Goal: Information Seeking & Learning: Learn about a topic

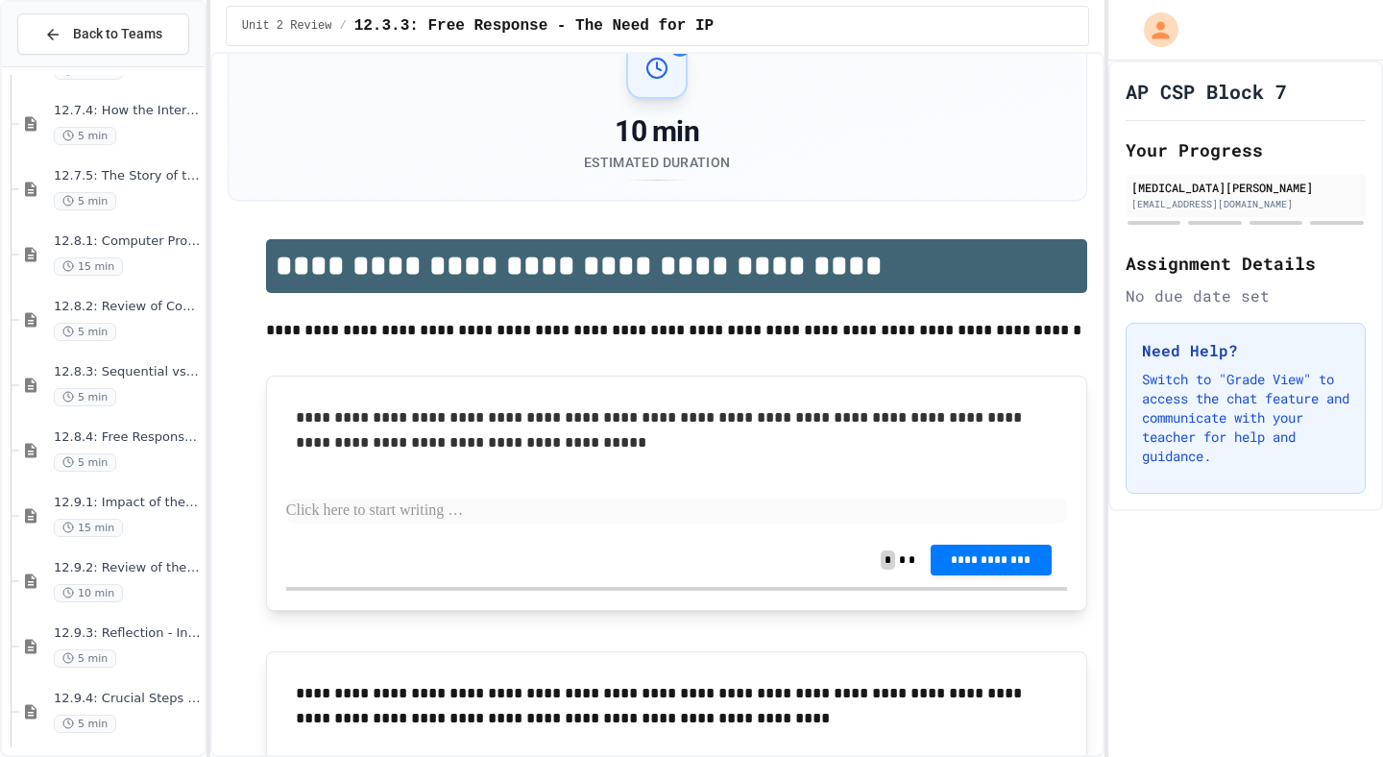
scroll to position [1963, 0]
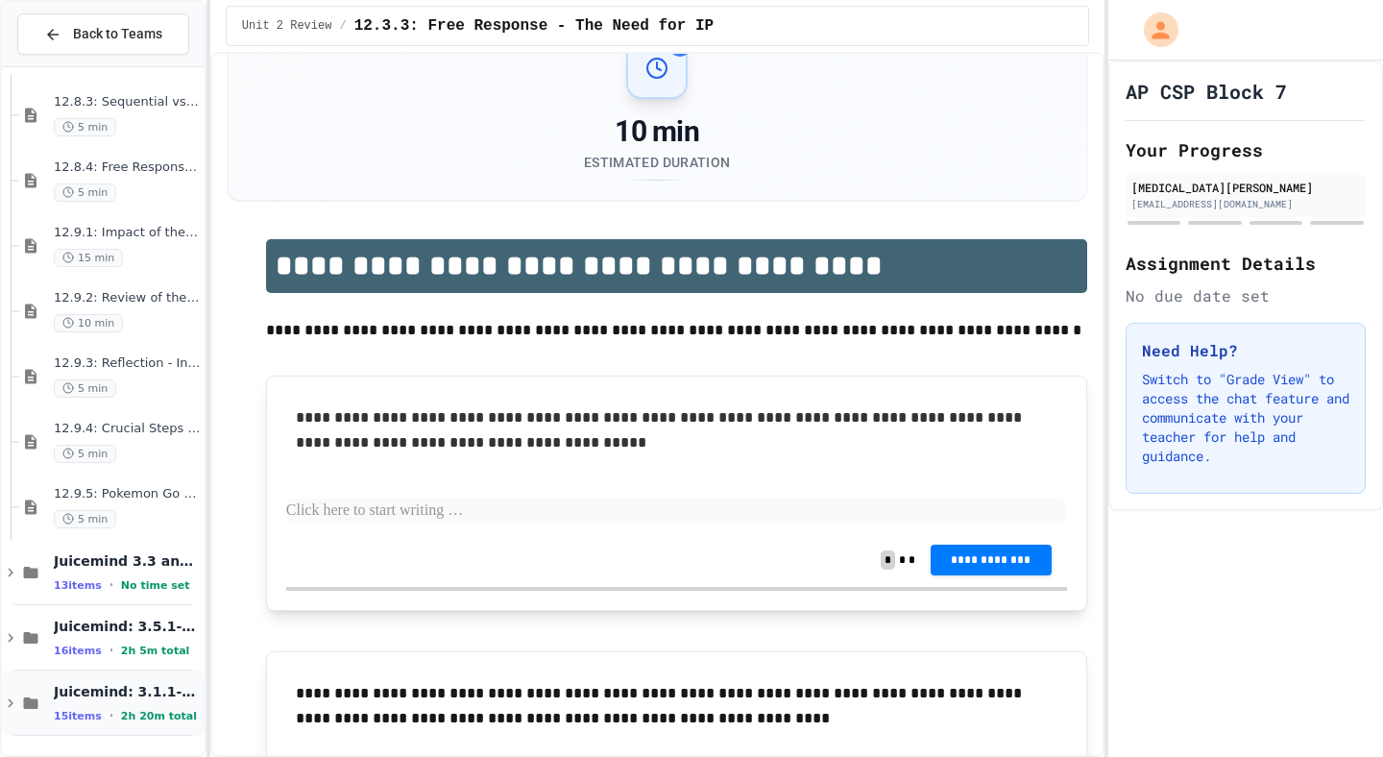
click at [144, 687] on span "Juicemind: 3.1.1-3.4.4" at bounding box center [127, 691] width 147 height 17
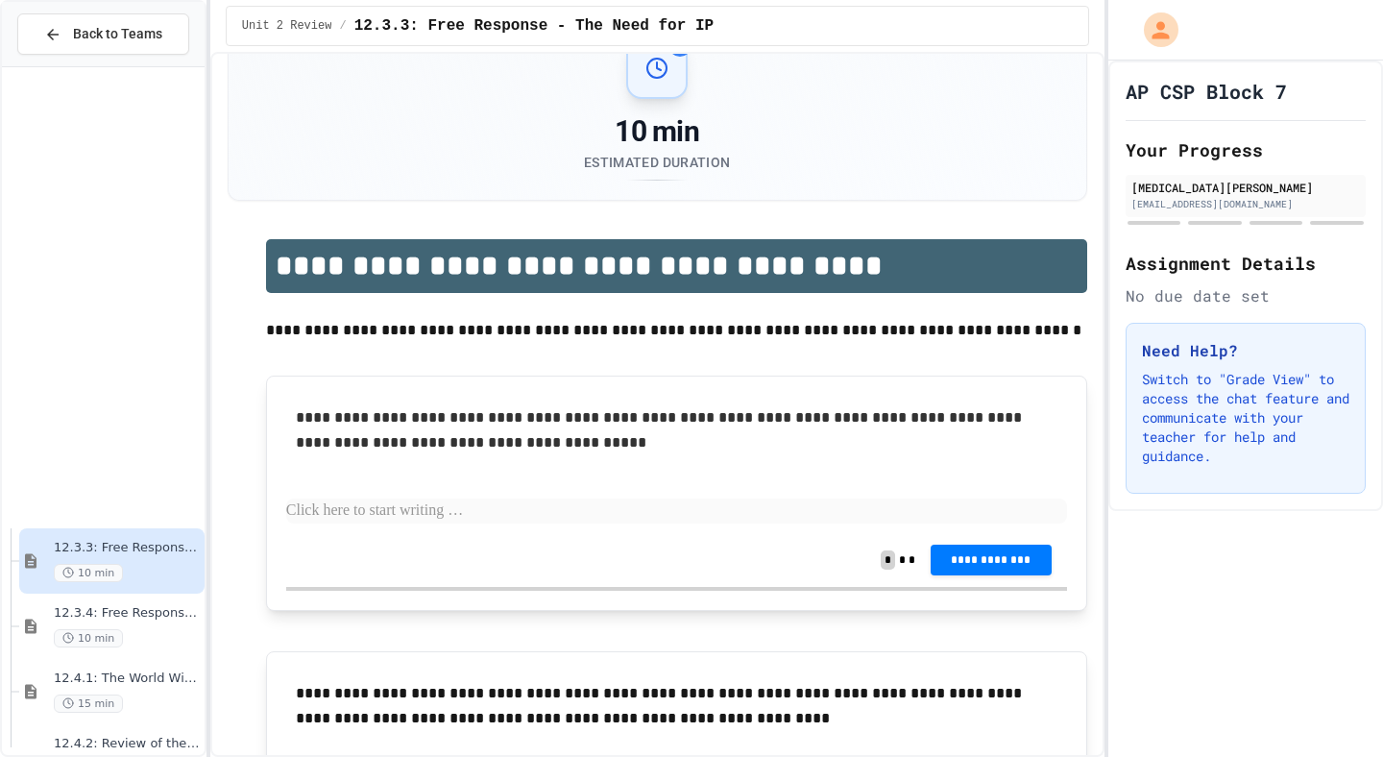
scroll to position [0, 0]
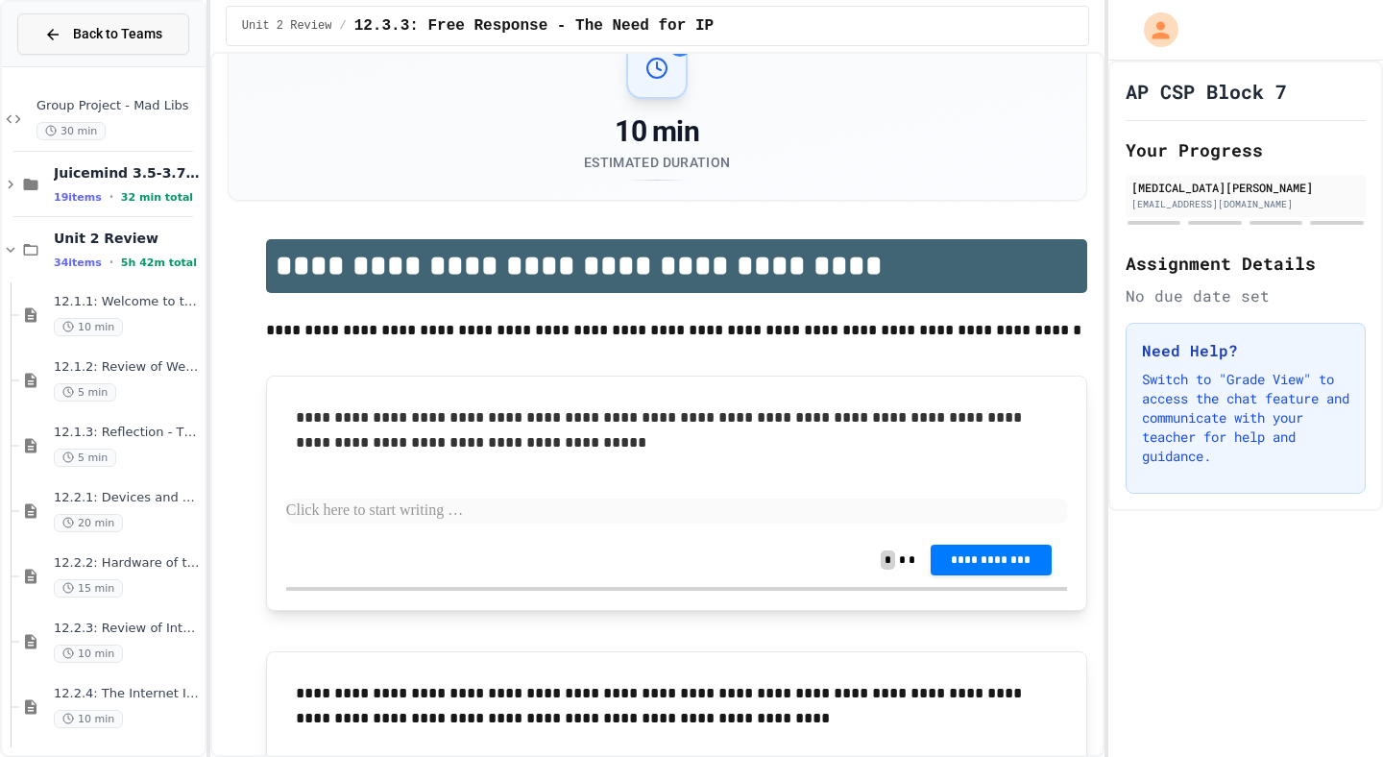
click at [129, 38] on span "Back to Teams" at bounding box center [117, 34] width 89 height 20
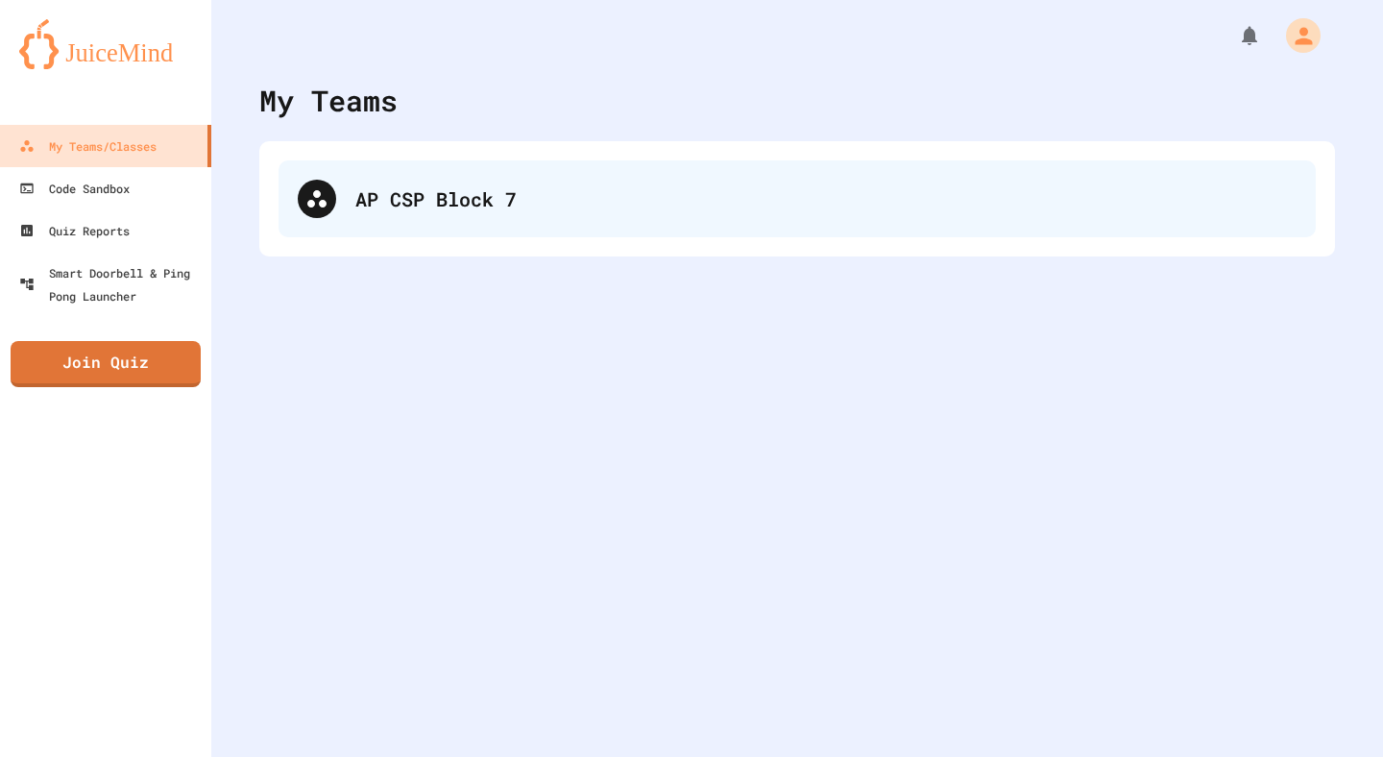
click at [359, 202] on div "AP CSP Block 7" at bounding box center [825, 198] width 941 height 29
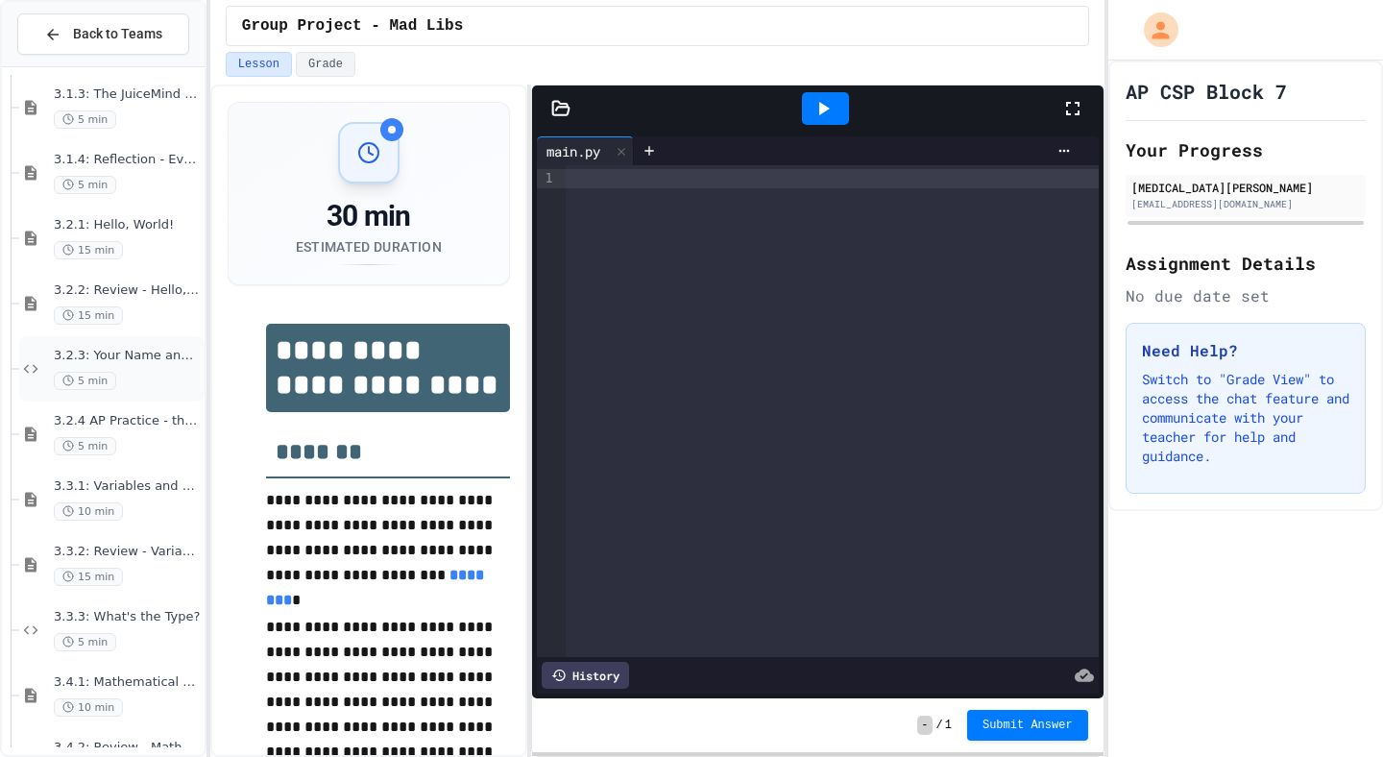
scroll to position [2943, 0]
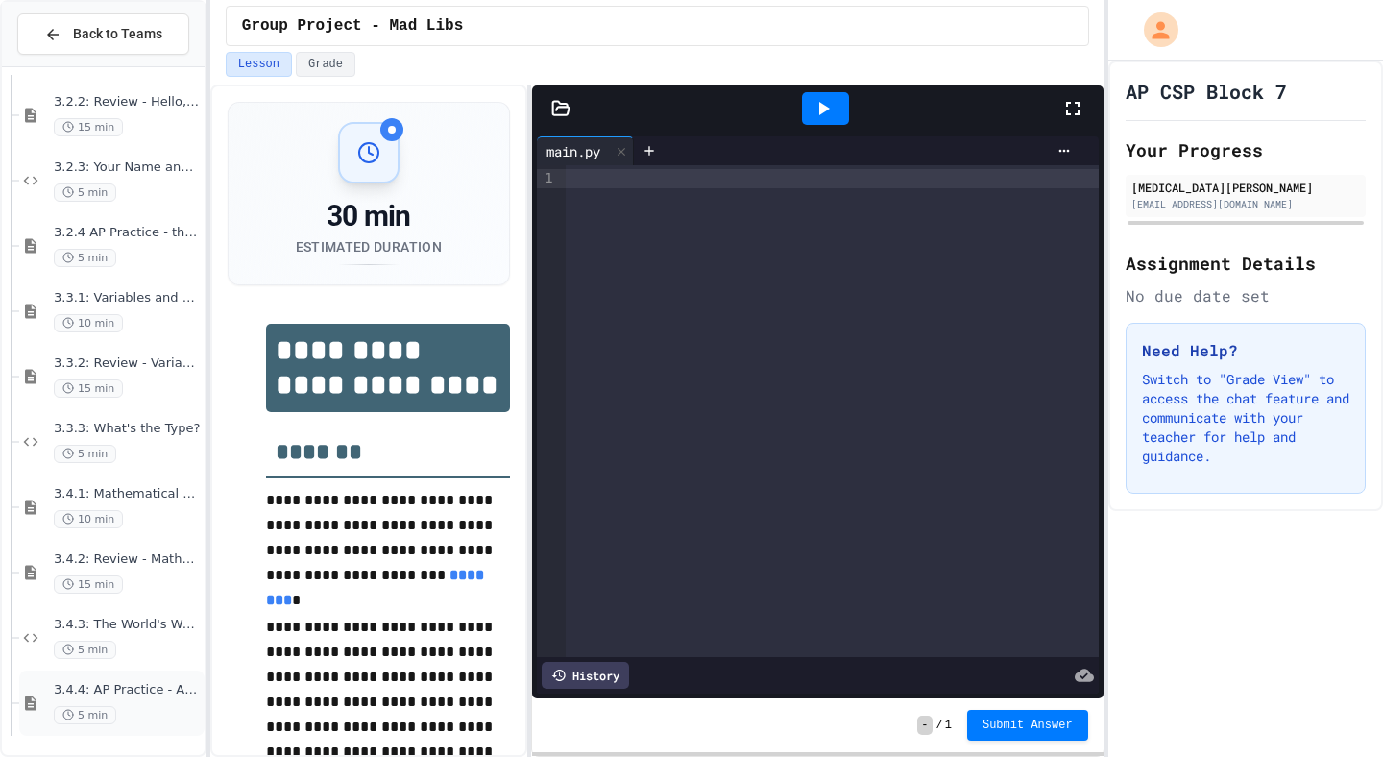
click at [117, 692] on span "3.4.4: AP Practice - Arithmetic Operators" at bounding box center [127, 690] width 147 height 16
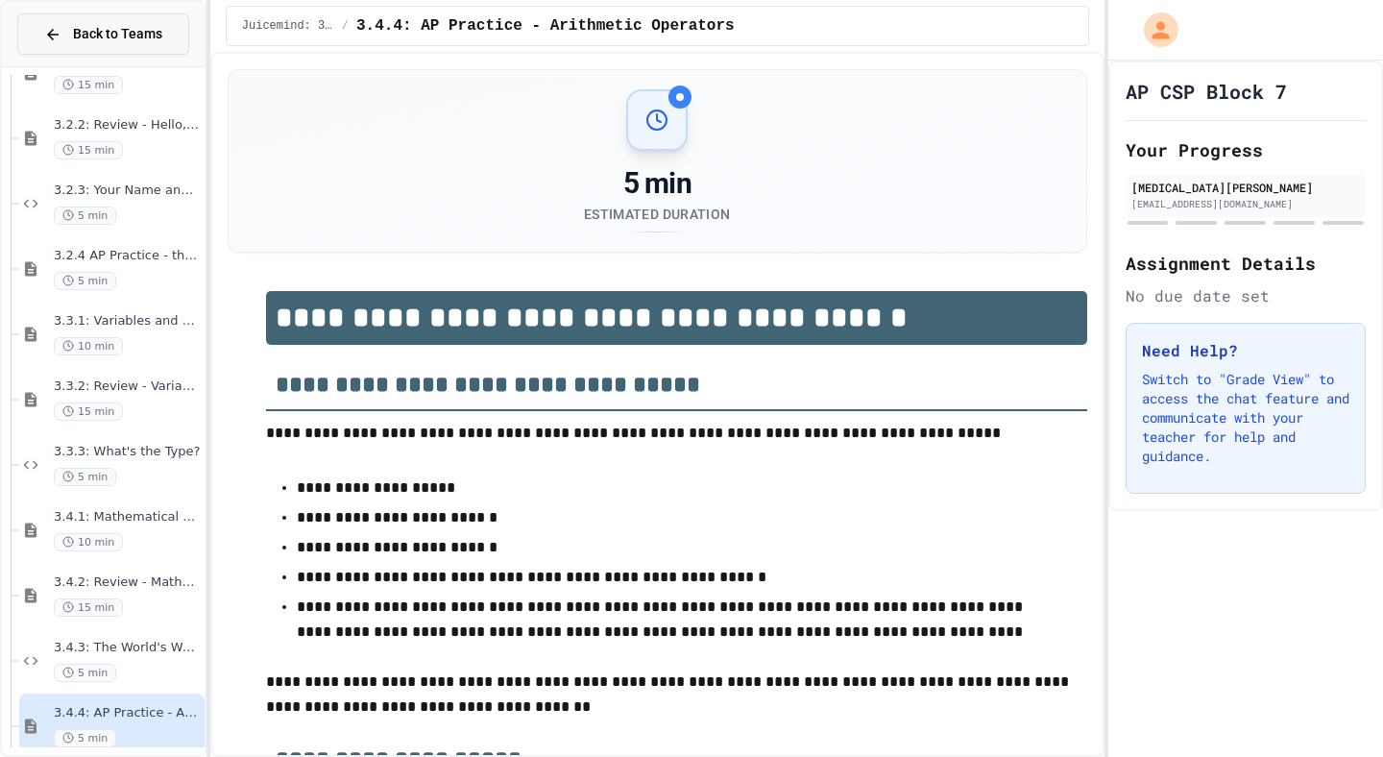
click at [93, 53] on button "Back to Teams" at bounding box center [103, 33] width 172 height 41
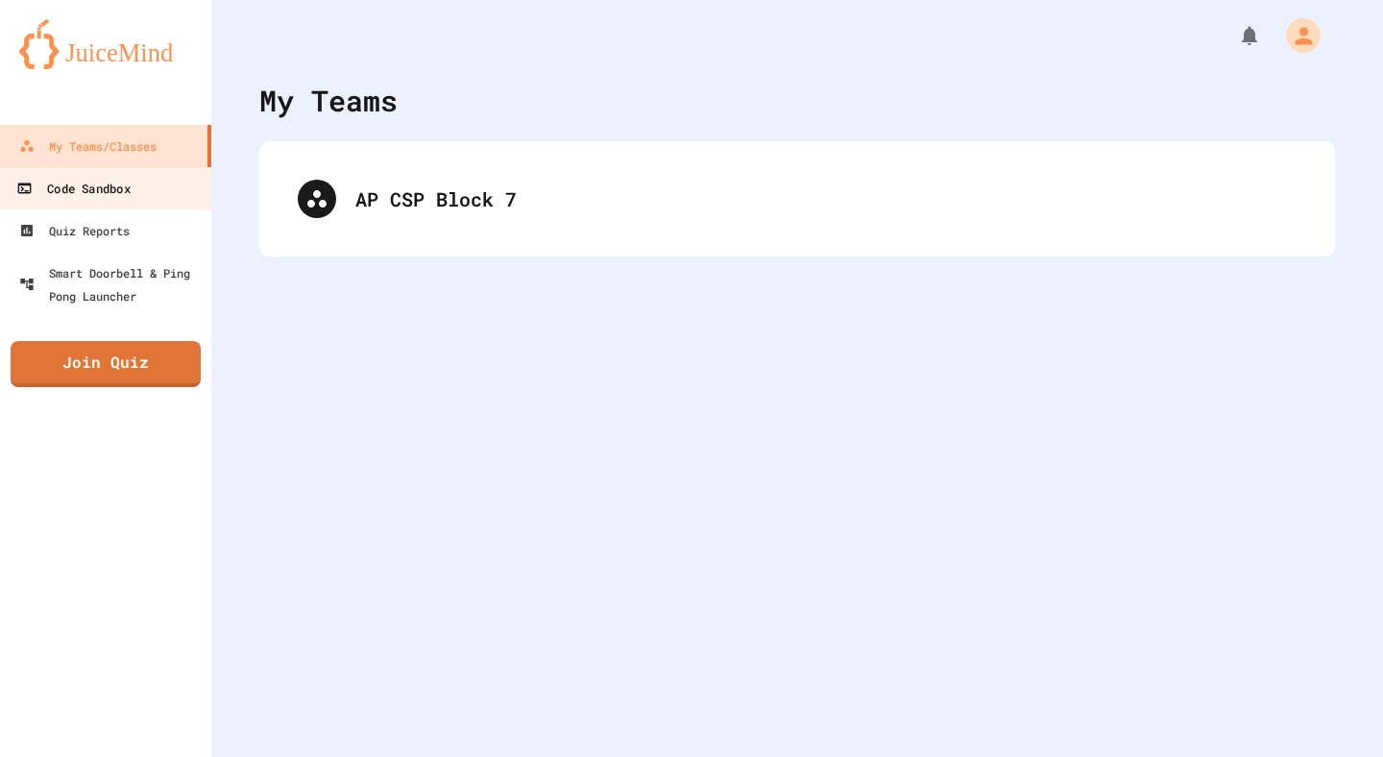
click at [125, 191] on div "Code Sandbox" at bounding box center [72, 189] width 113 height 24
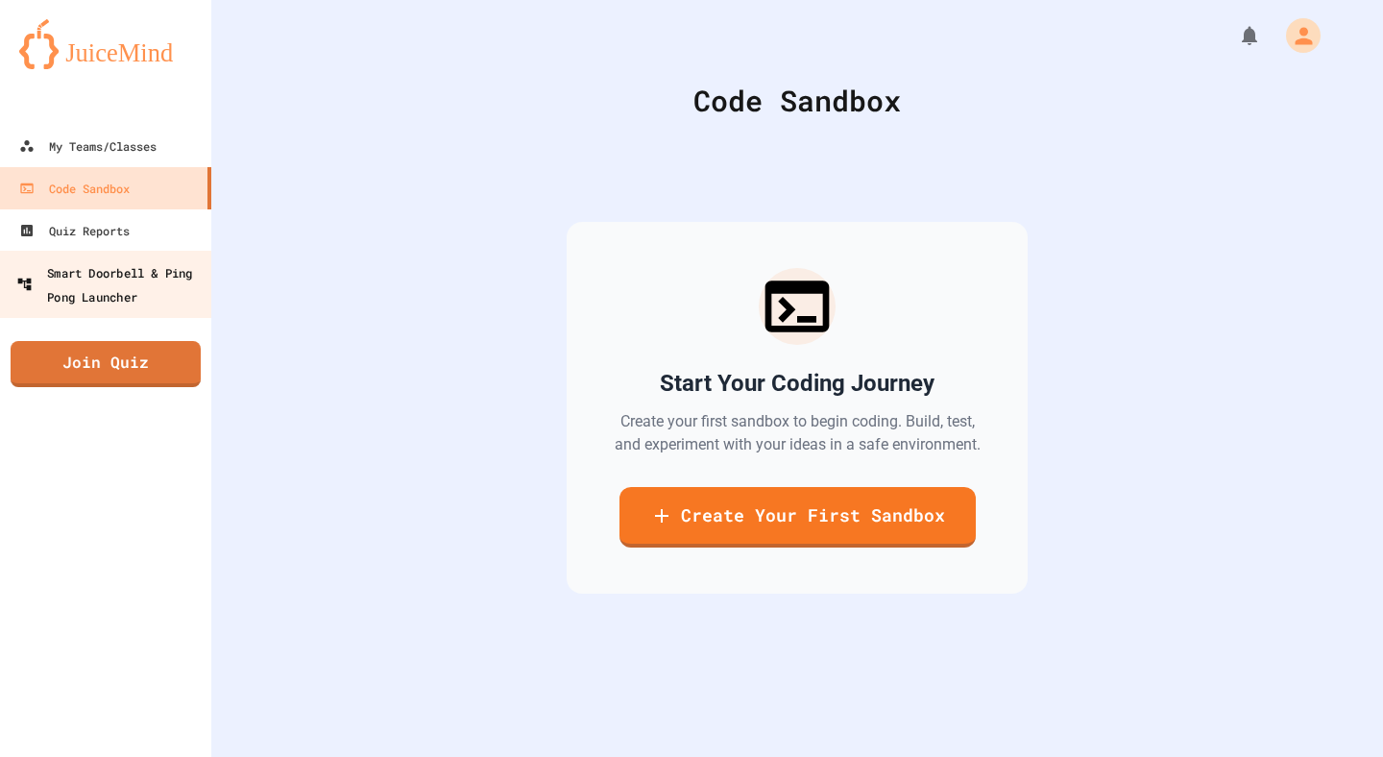
click at [175, 277] on div "Smart Doorbell & Ping Pong Launcher" at bounding box center [111, 283] width 190 height 47
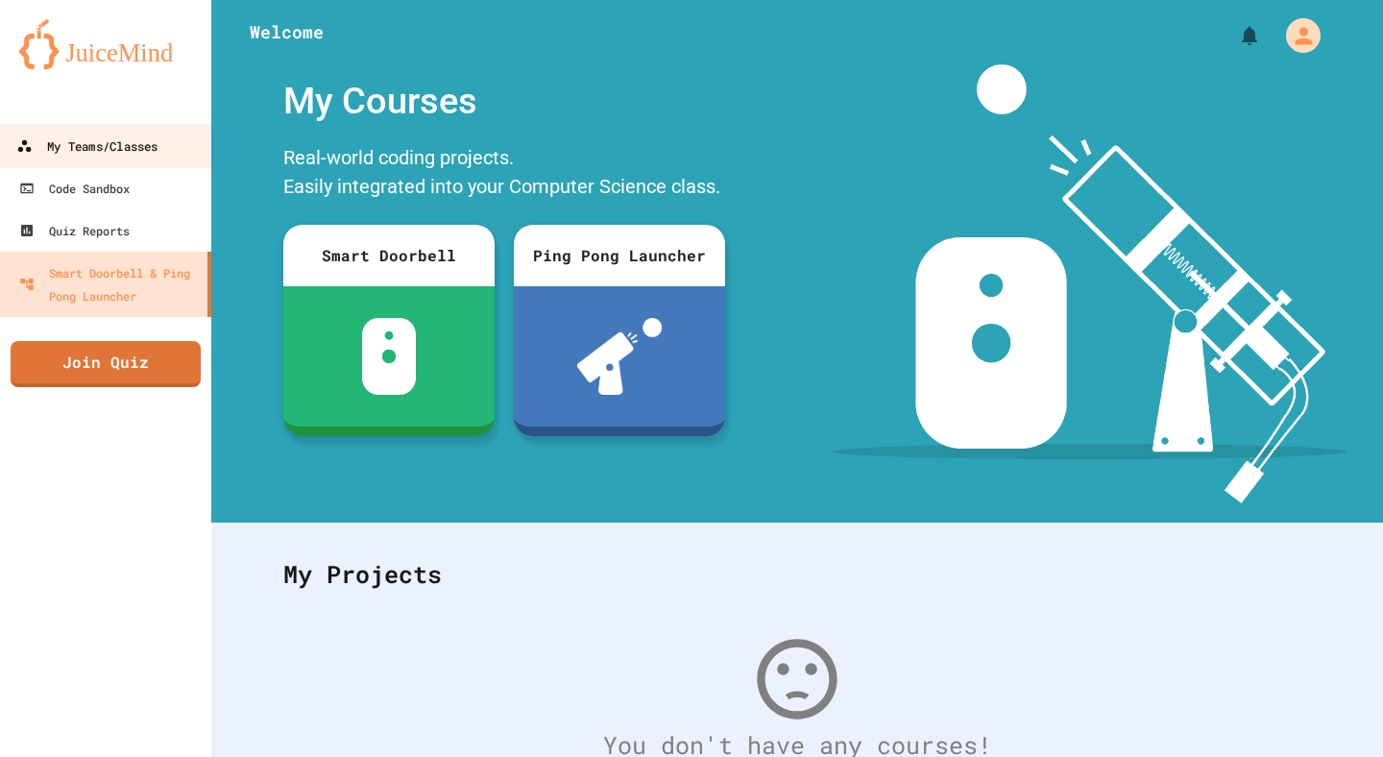
click at [194, 149] on link "My Teams/Classes" at bounding box center [106, 145] width 218 height 43
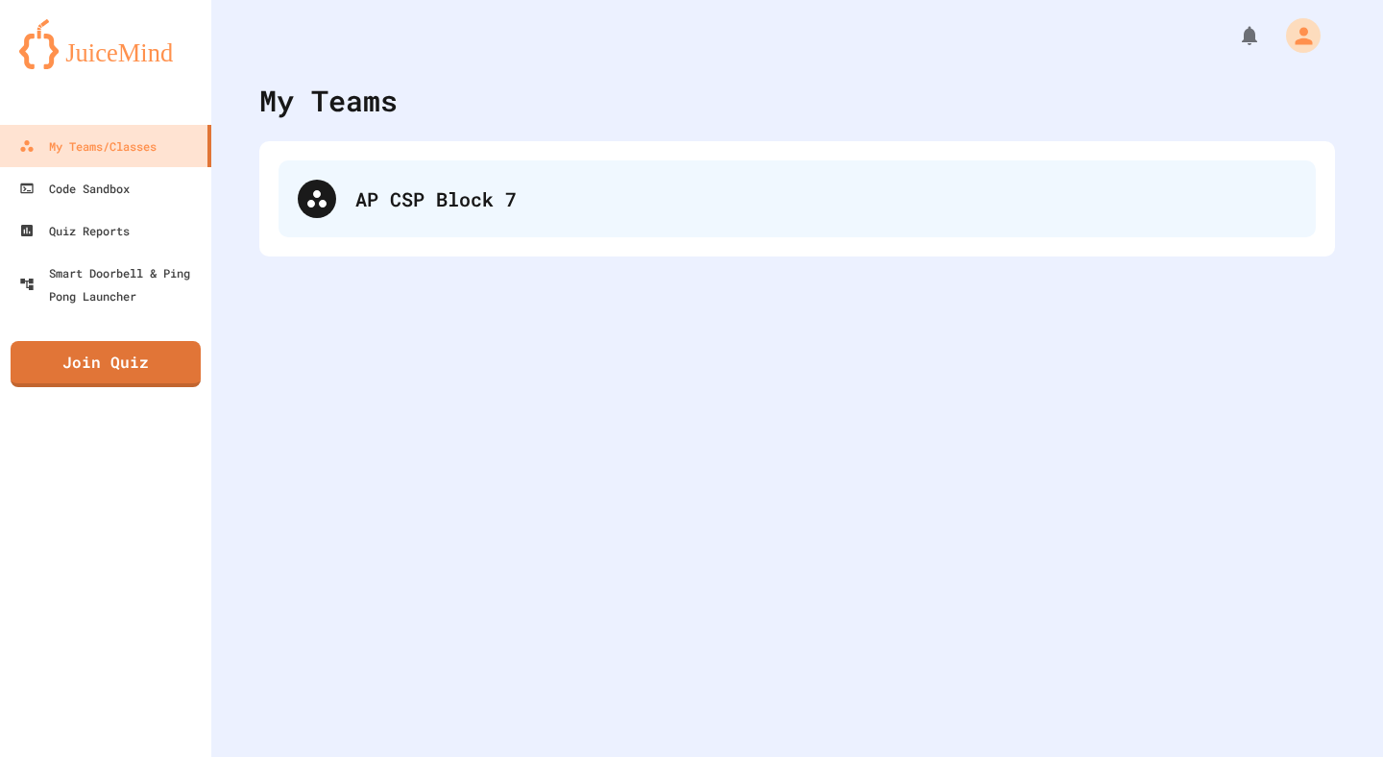
click at [340, 193] on div "AP CSP Block 7" at bounding box center [797, 198] width 1037 height 77
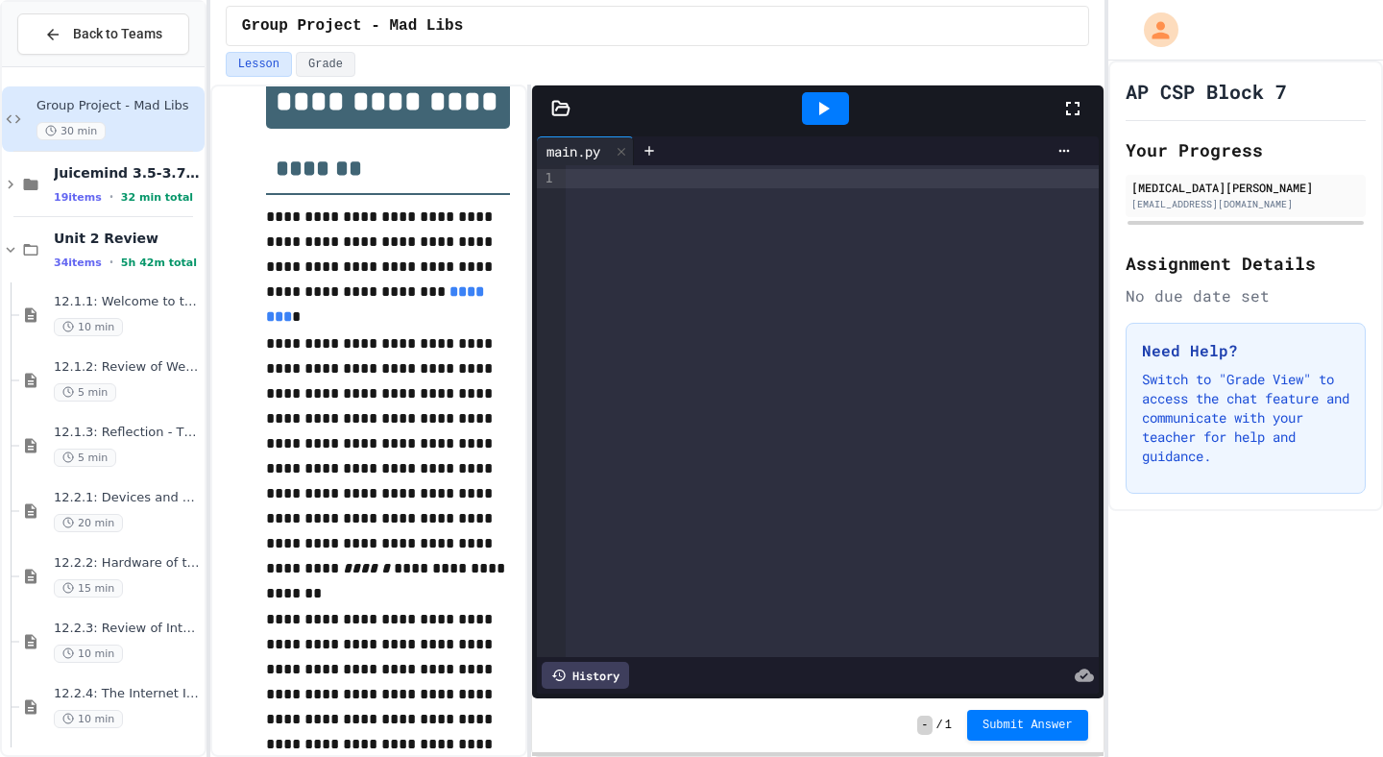
scroll to position [282, 0]
click at [396, 301] on link "********" at bounding box center [377, 304] width 222 height 39
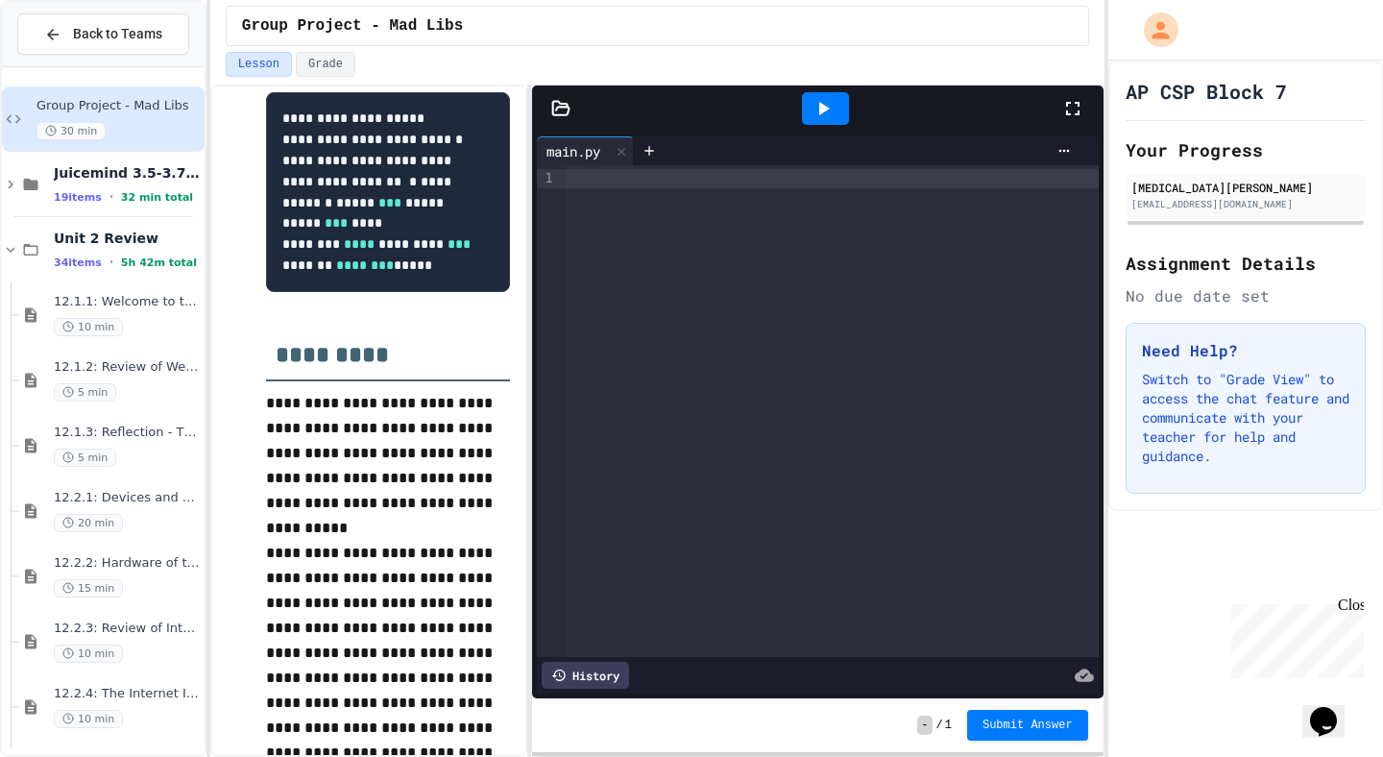
scroll to position [1710, 0]
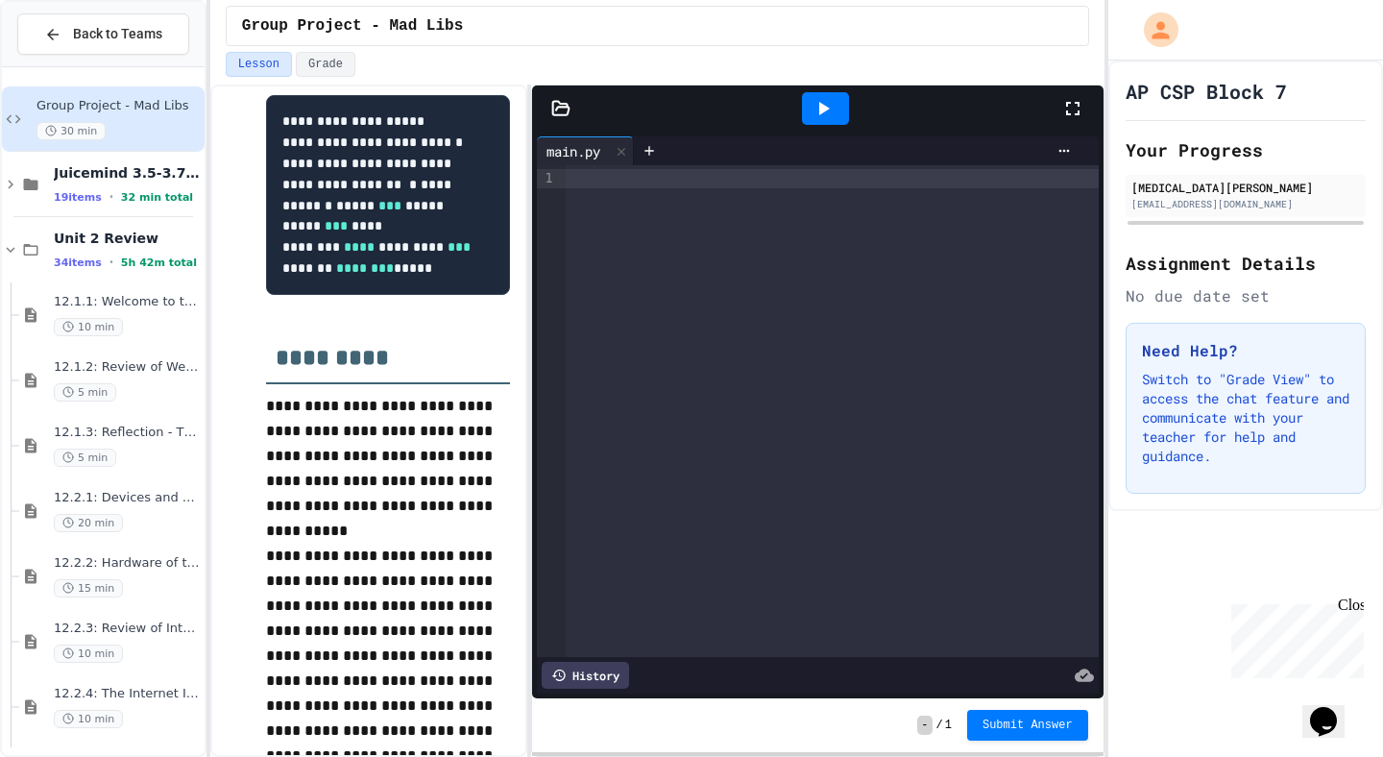
click at [556, 229] on div "›" at bounding box center [561, 411] width 10 height 492
click at [589, 224] on div at bounding box center [832, 411] width 532 height 492
click at [1350, 607] on div "Close" at bounding box center [1350, 609] width 24 height 24
click at [692, 277] on div at bounding box center [832, 411] width 532 height 492
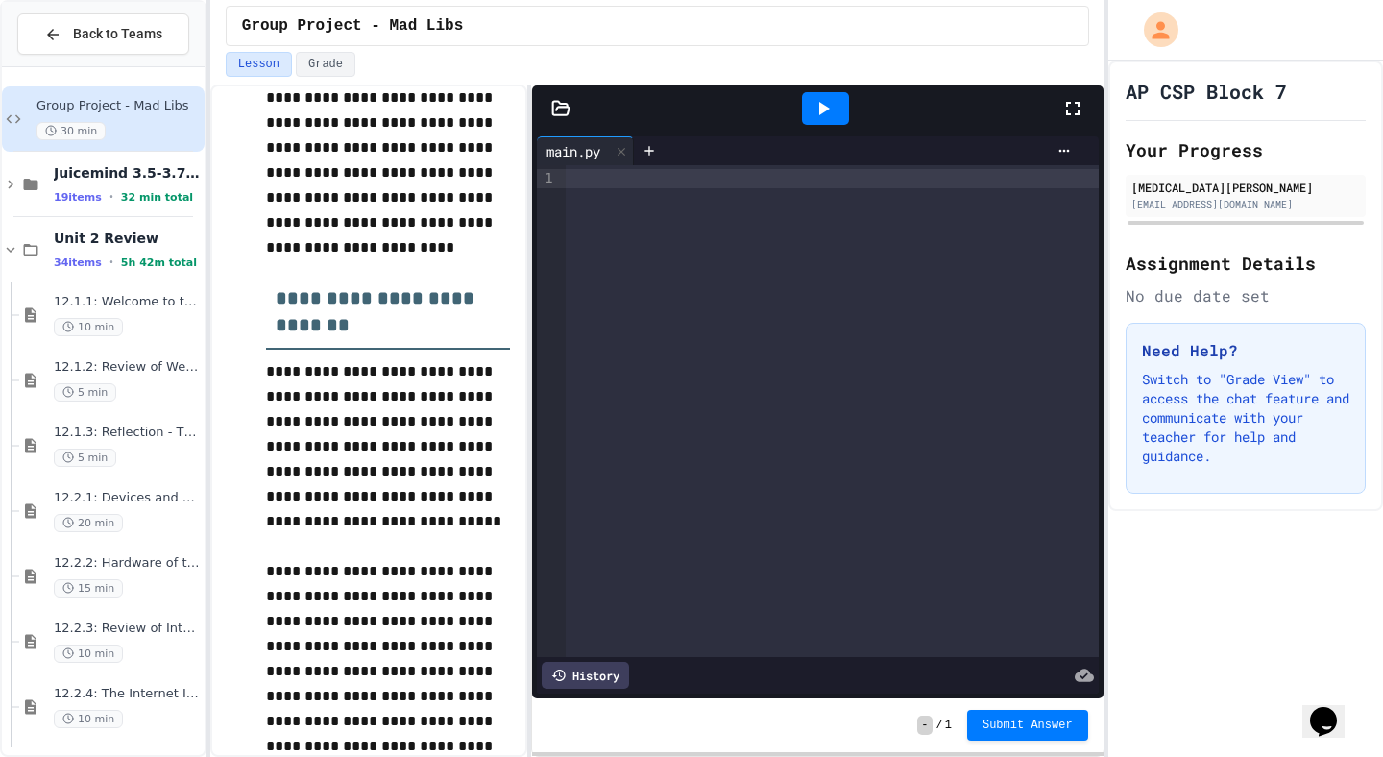
scroll to position [2808, 0]
